Goal: Task Accomplishment & Management: Manage account settings

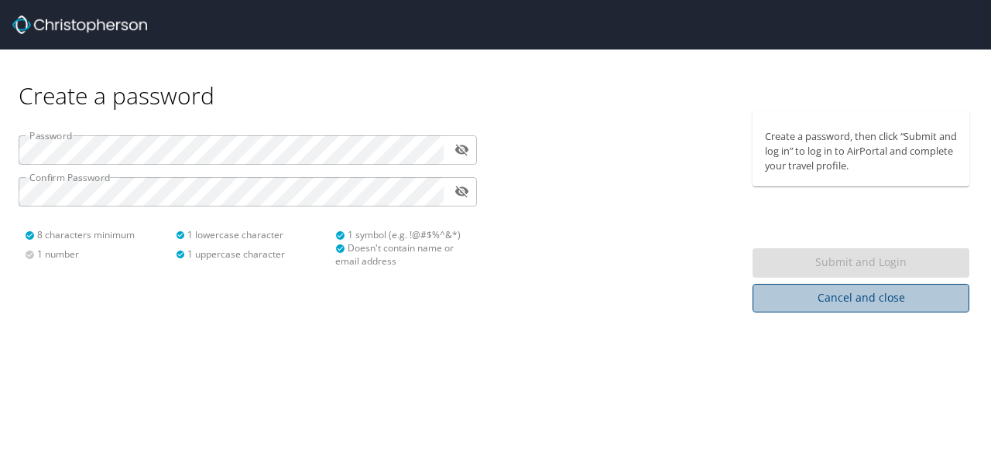
click at [791, 306] on span "Cancel and close" at bounding box center [861, 298] width 192 height 19
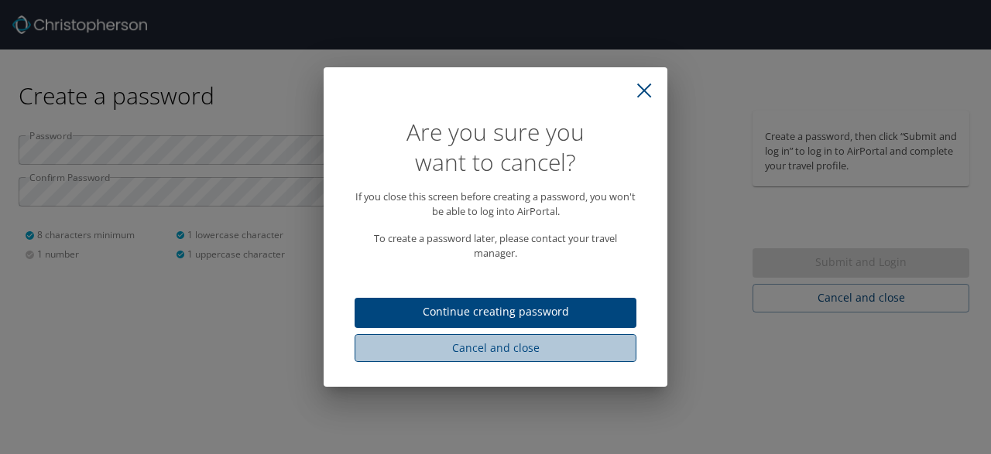
click at [568, 344] on span "Cancel and close" at bounding box center [495, 348] width 257 height 19
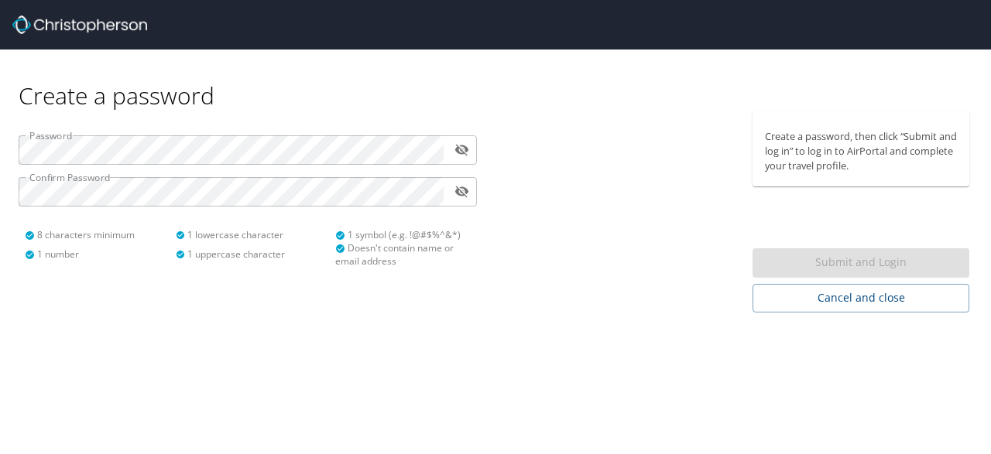
click at [32, 22] on img at bounding box center [79, 24] width 135 height 19
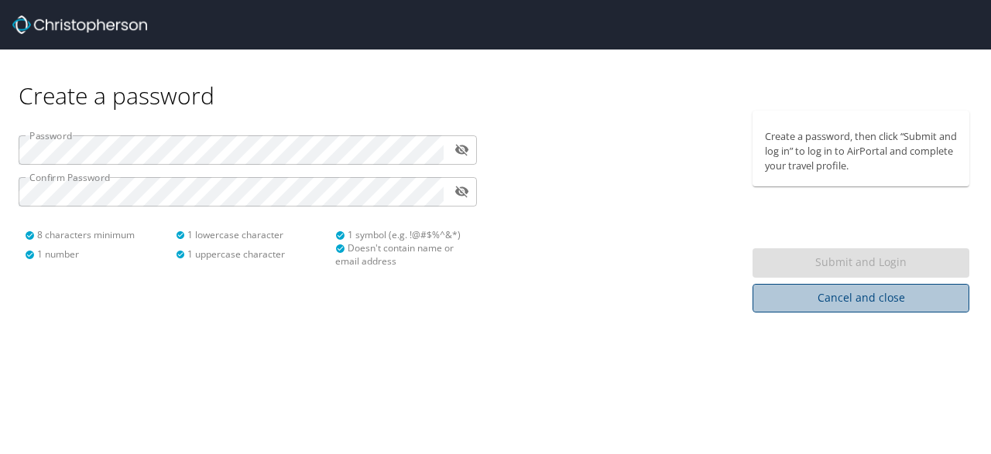
click at [784, 294] on span "Cancel and close" at bounding box center [861, 298] width 192 height 19
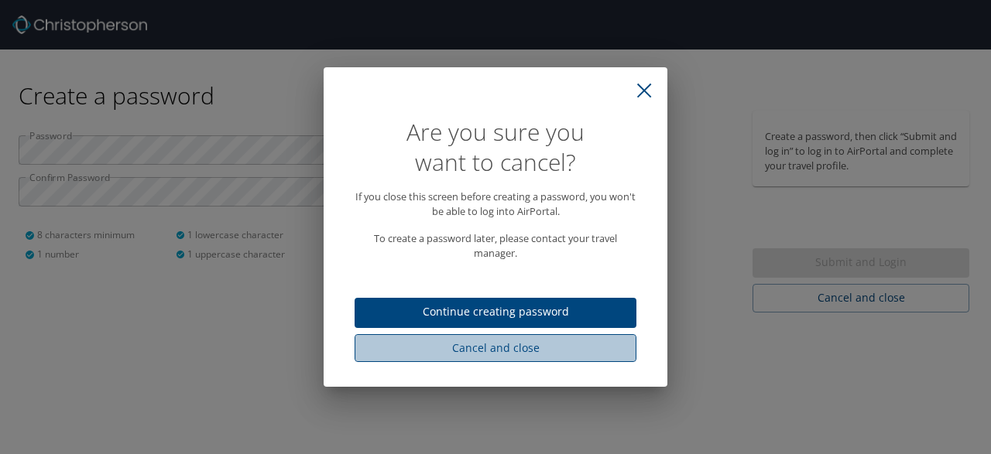
click at [524, 347] on span "Cancel and close" at bounding box center [495, 348] width 257 height 19
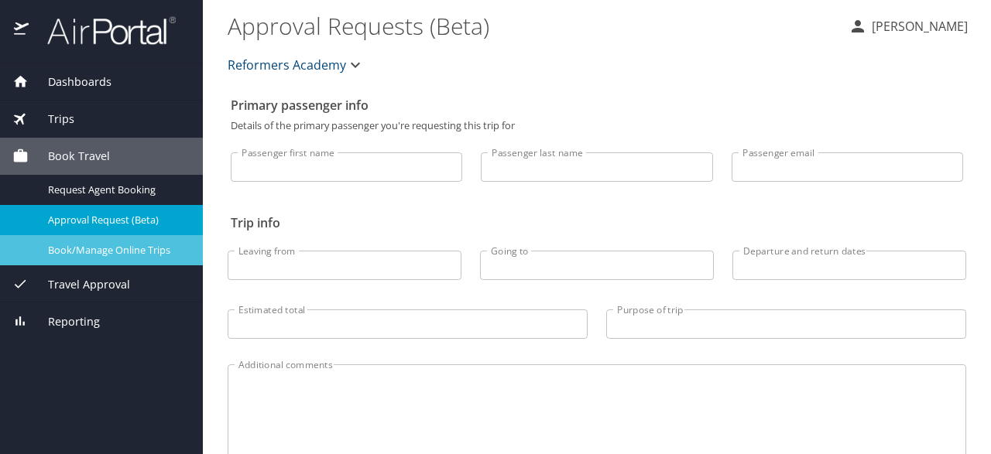
click at [91, 247] on span "Book/Manage Online Trips" at bounding box center [116, 250] width 136 height 15
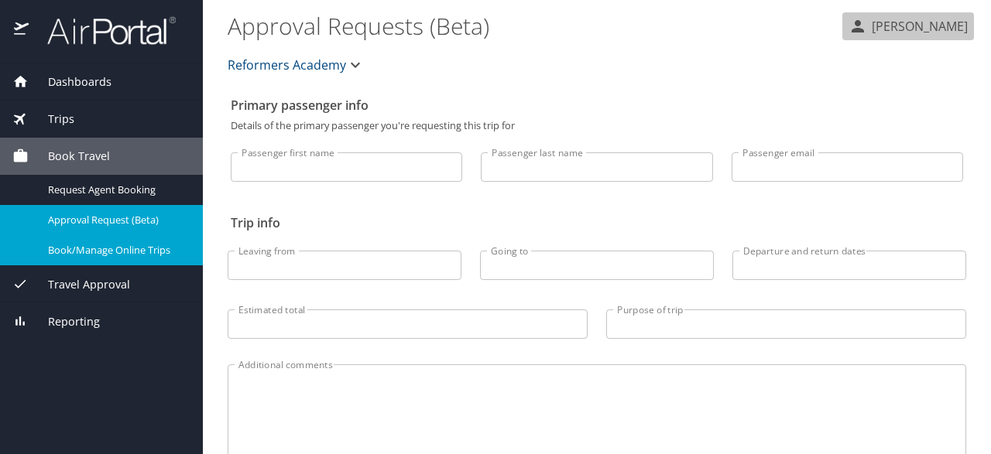
click at [911, 26] on p "[PERSON_NAME]" at bounding box center [917, 26] width 101 height 19
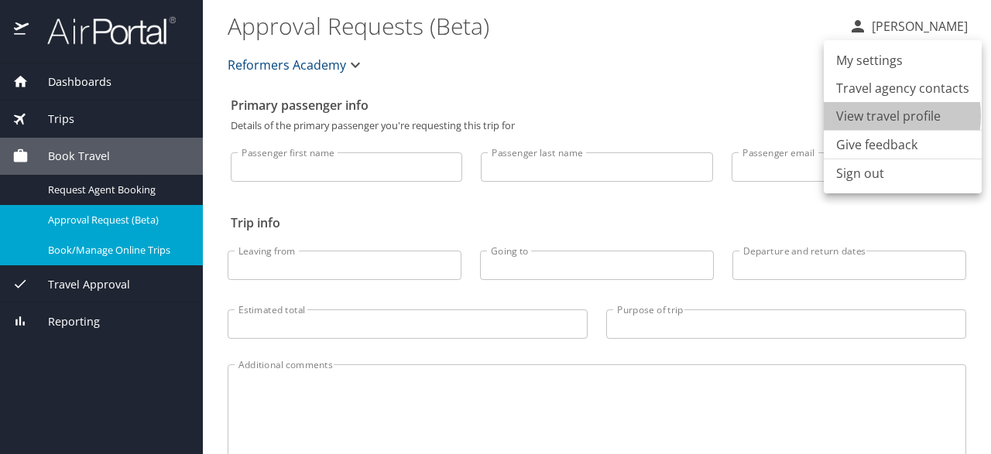
click at [876, 115] on li "View travel profile" at bounding box center [903, 116] width 158 height 28
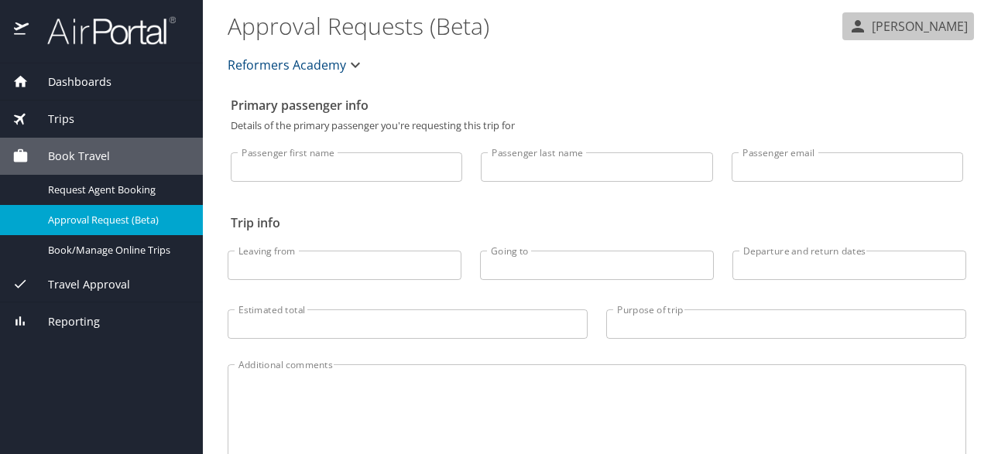
click at [904, 24] on p "[PERSON_NAME]" at bounding box center [917, 26] width 101 height 19
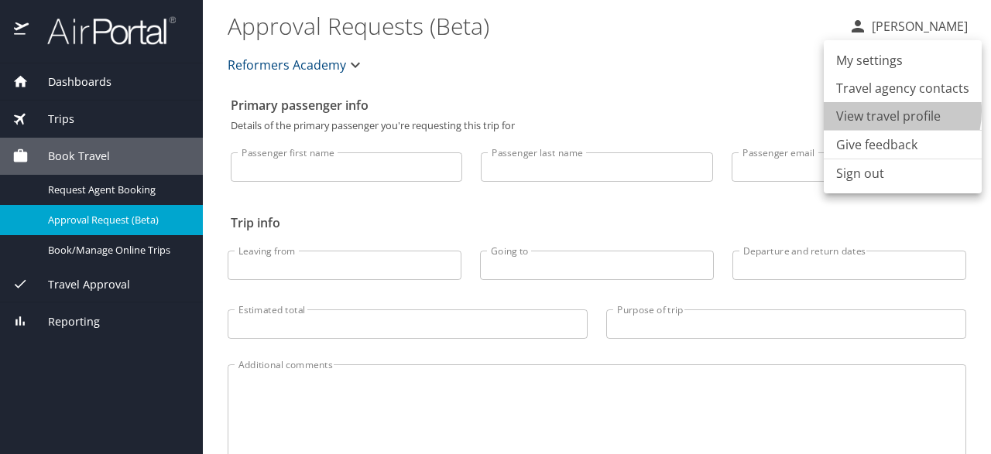
click at [882, 111] on li "View travel profile" at bounding box center [903, 116] width 158 height 28
